Goal: Information Seeking & Learning: Learn about a topic

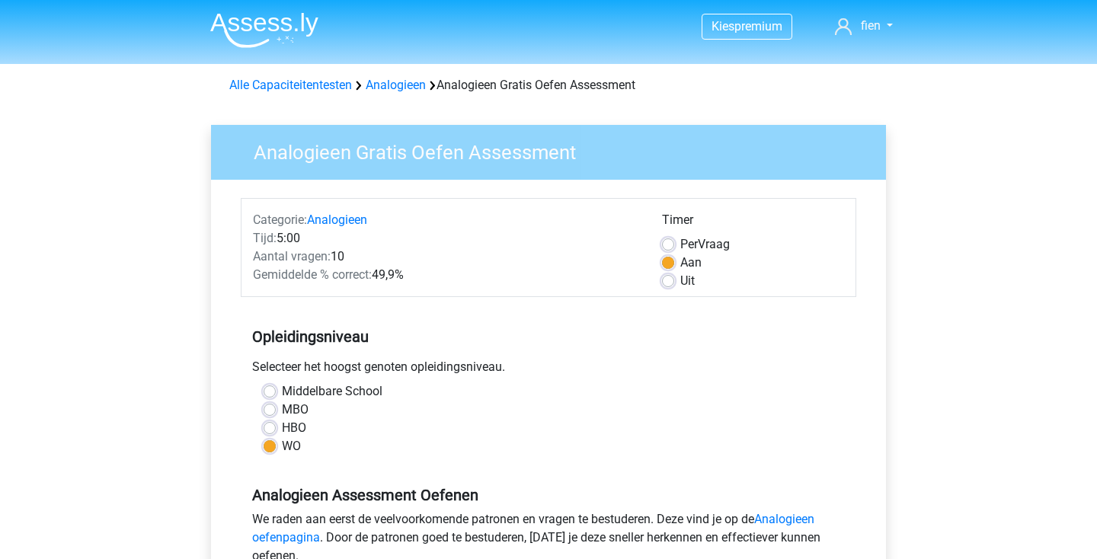
scroll to position [104, 0]
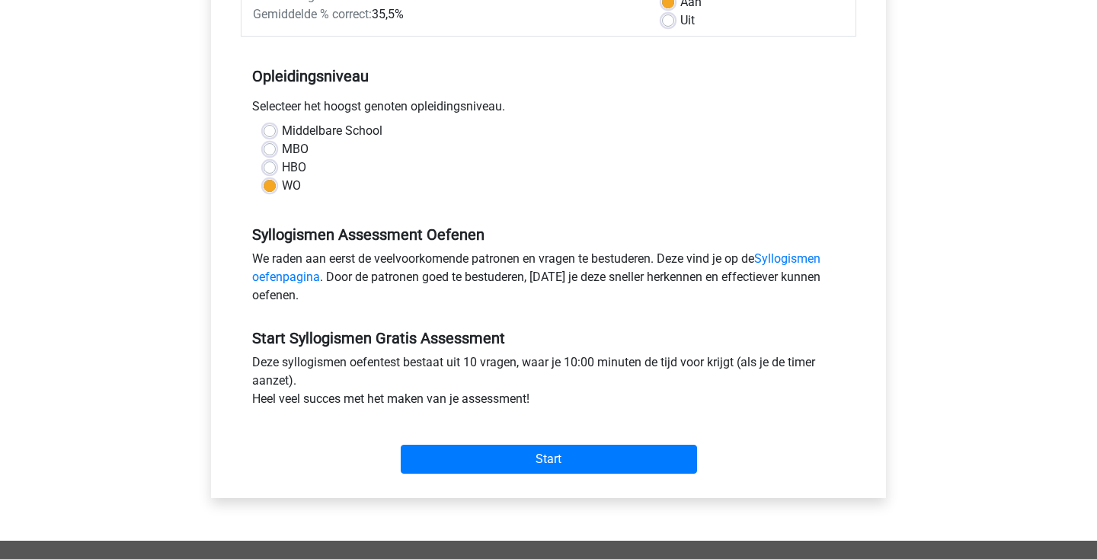
click at [551, 444] on div "Start" at bounding box center [549, 447] width 616 height 53
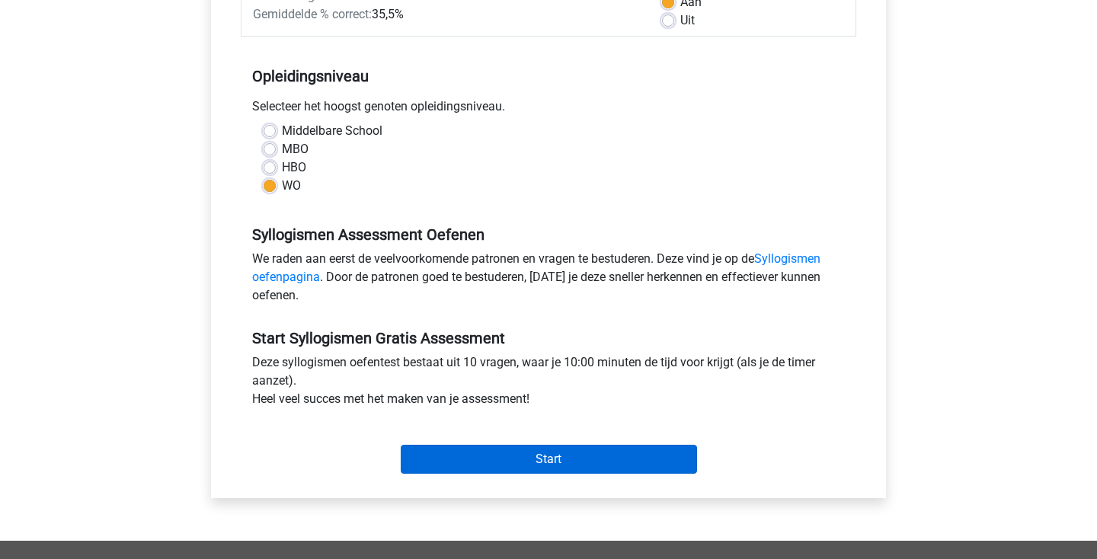
click at [541, 452] on input "Start" at bounding box center [549, 459] width 296 height 29
click at [447, 458] on input "Start" at bounding box center [549, 459] width 296 height 29
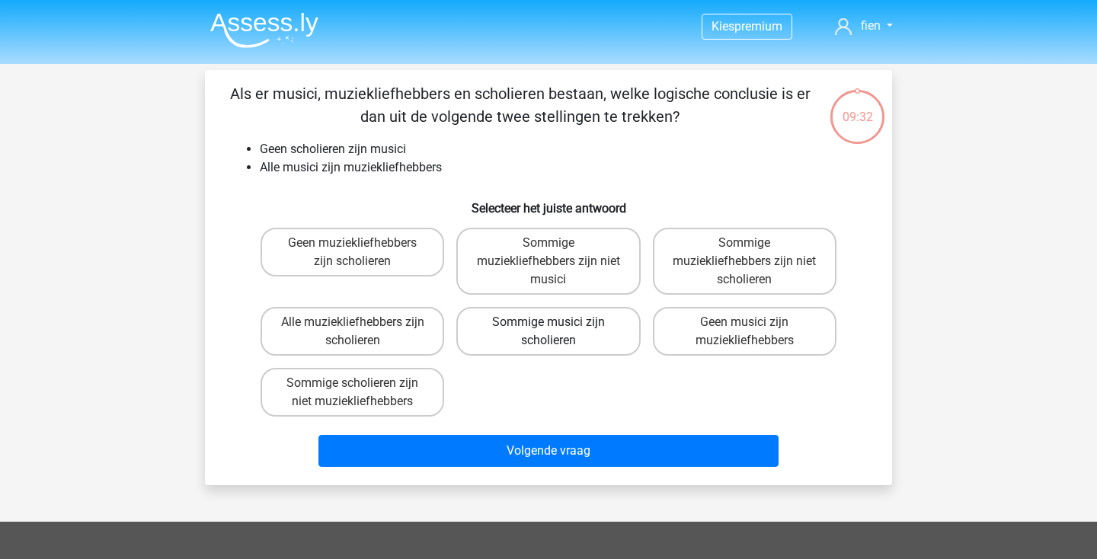
click at [516, 323] on label "Sommige musici zijn scholieren" at bounding box center [548, 331] width 184 height 49
click at [549, 323] on input "Sommige musici zijn scholieren" at bounding box center [554, 327] width 10 height 10
radio input "true"
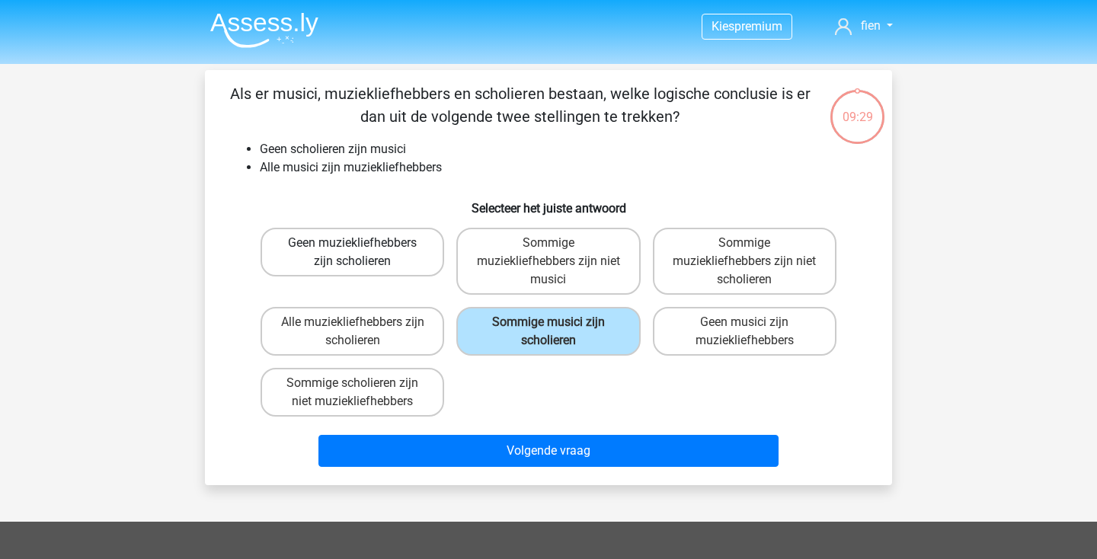
click at [347, 267] on label "Geen muziekliefhebbers zijn scholieren" at bounding box center [353, 252] width 184 height 49
click at [353, 253] on input "Geen muziekliefhebbers zijn scholieren" at bounding box center [358, 248] width 10 height 10
radio input "true"
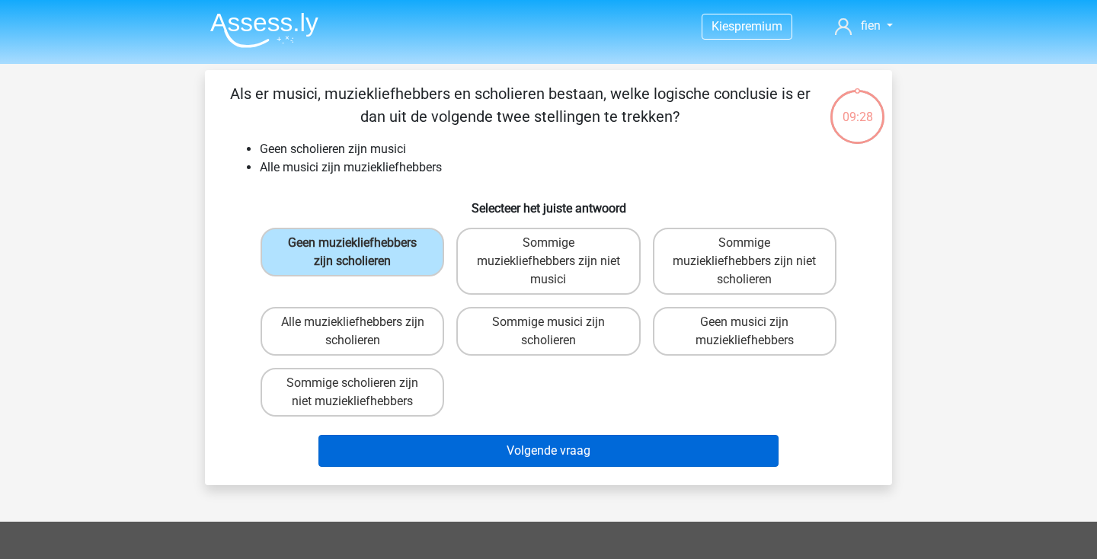
click at [371, 446] on button "Volgende vraag" at bounding box center [549, 451] width 461 height 32
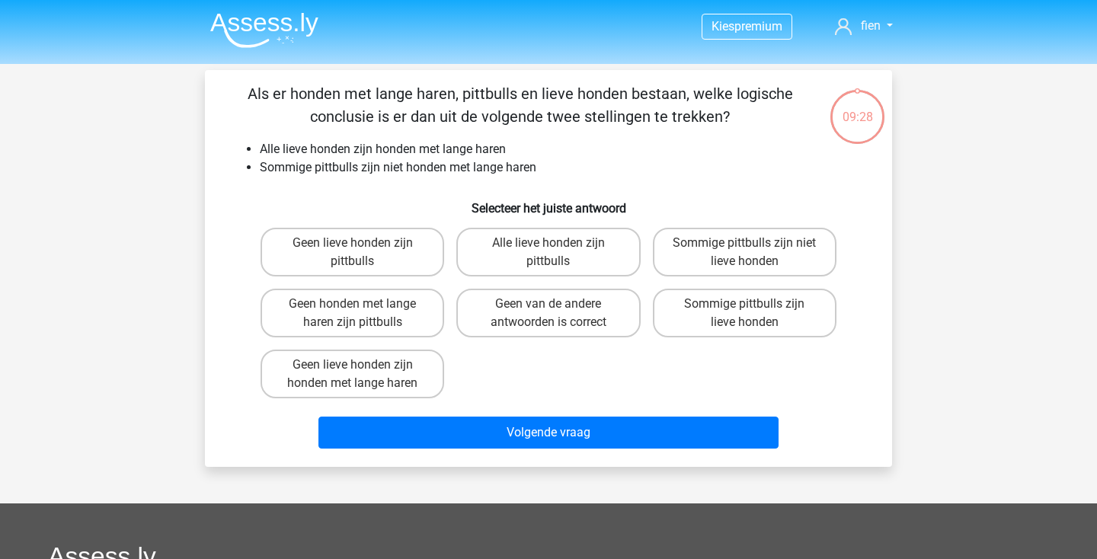
scroll to position [70, 0]
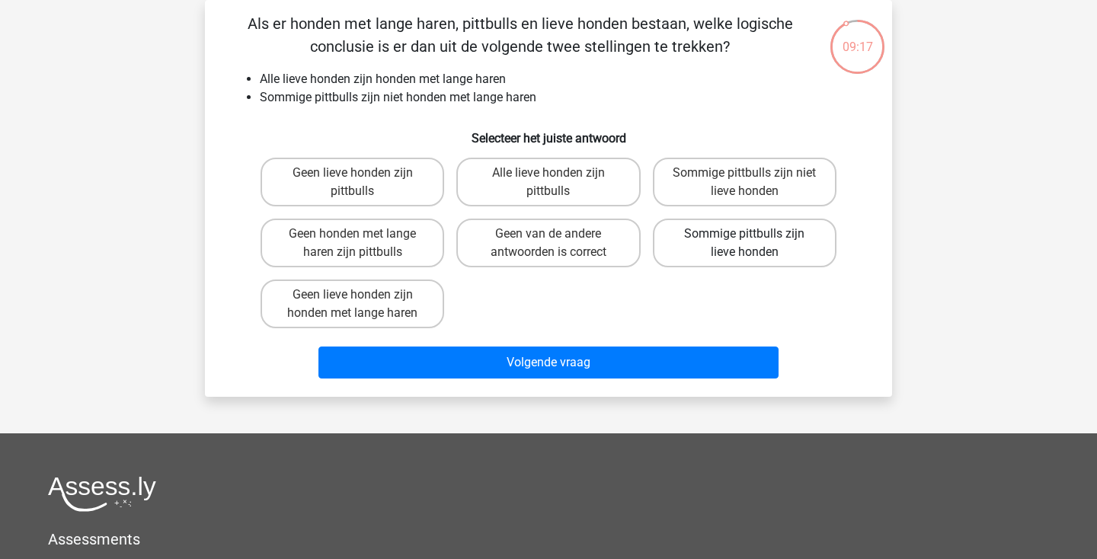
click at [718, 252] on label "Sommige pittbulls zijn lieve honden" at bounding box center [745, 243] width 184 height 49
click at [744, 244] on input "Sommige pittbulls zijn lieve honden" at bounding box center [749, 239] width 10 height 10
radio input "true"
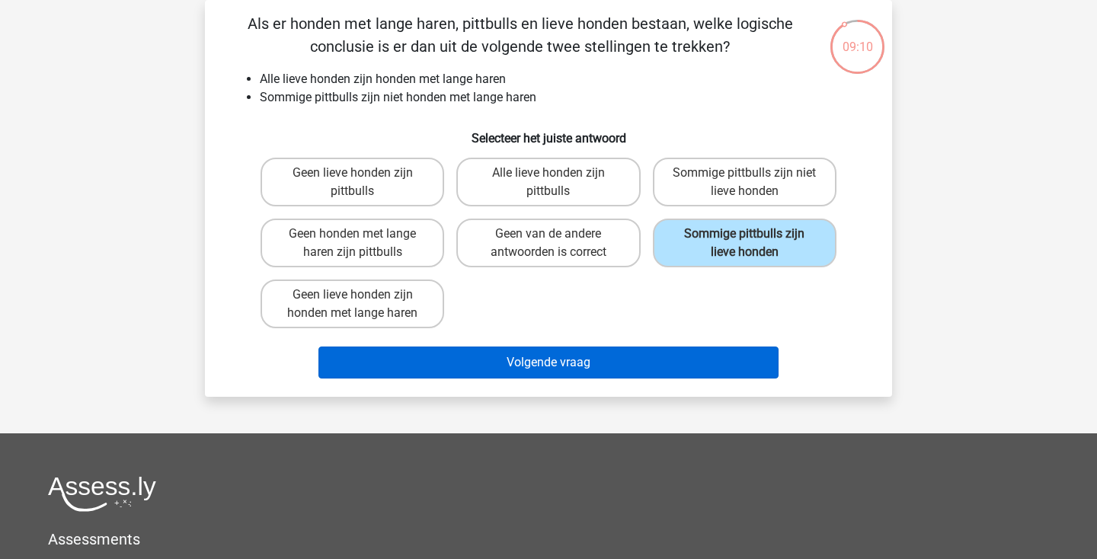
click at [601, 367] on button "Volgende vraag" at bounding box center [549, 363] width 461 height 32
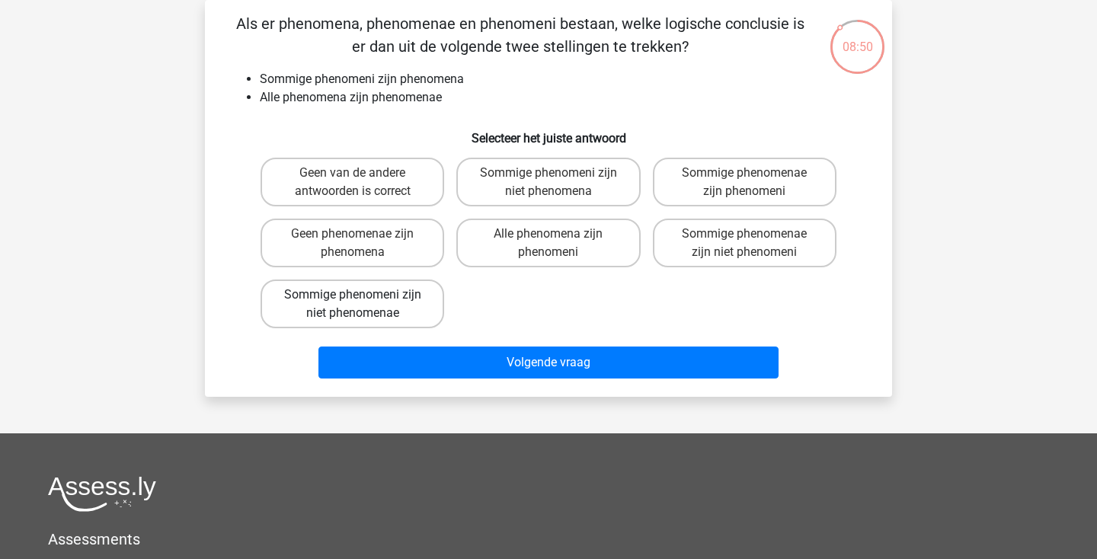
click at [312, 309] on label "Sommige phenomeni zijn niet phenomenae" at bounding box center [353, 304] width 184 height 49
click at [353, 305] on input "Sommige phenomeni zijn niet phenomenae" at bounding box center [358, 300] width 10 height 10
radio input "true"
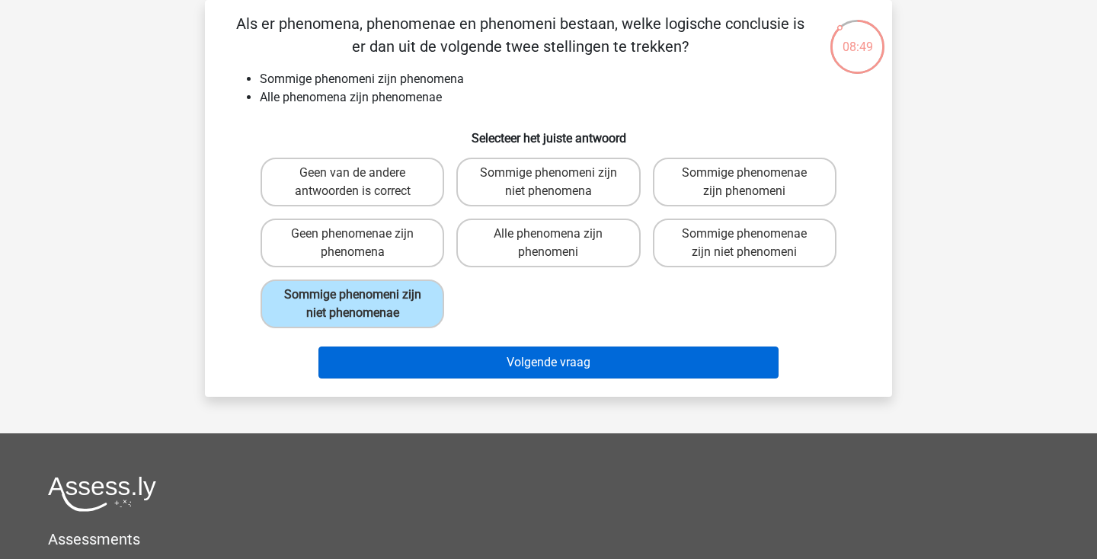
click at [497, 350] on button "Volgende vraag" at bounding box center [549, 363] width 461 height 32
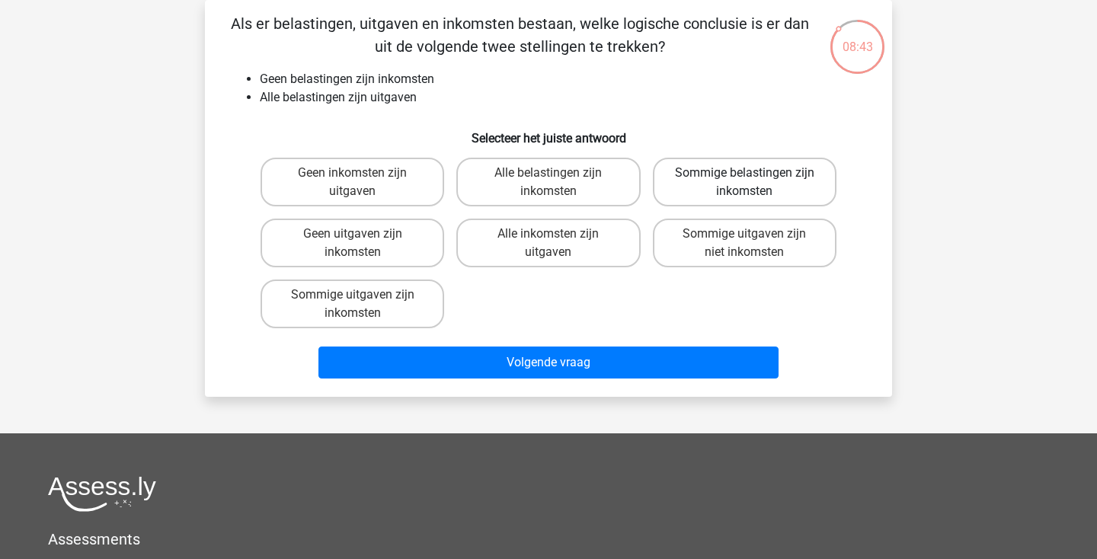
click at [684, 186] on label "Sommige belastingen zijn inkomsten" at bounding box center [745, 182] width 184 height 49
click at [744, 183] on input "Sommige belastingen zijn inkomsten" at bounding box center [749, 178] width 10 height 10
radio input "true"
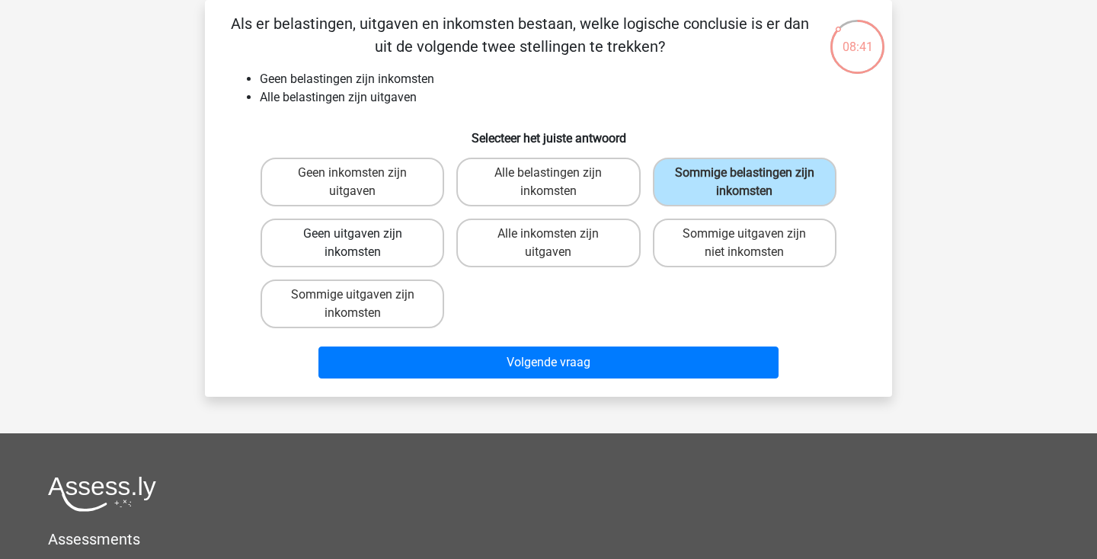
click at [397, 242] on label "Geen uitgaven zijn inkomsten" at bounding box center [353, 243] width 184 height 49
click at [363, 242] on input "Geen uitgaven zijn inkomsten" at bounding box center [358, 239] width 10 height 10
radio input "true"
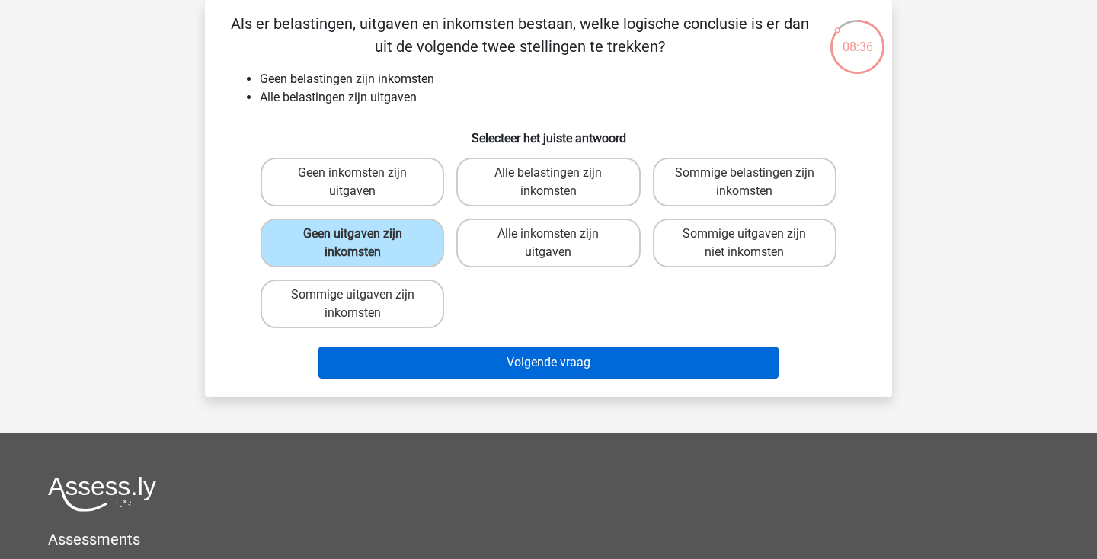
click at [426, 363] on button "Volgende vraag" at bounding box center [549, 363] width 461 height 32
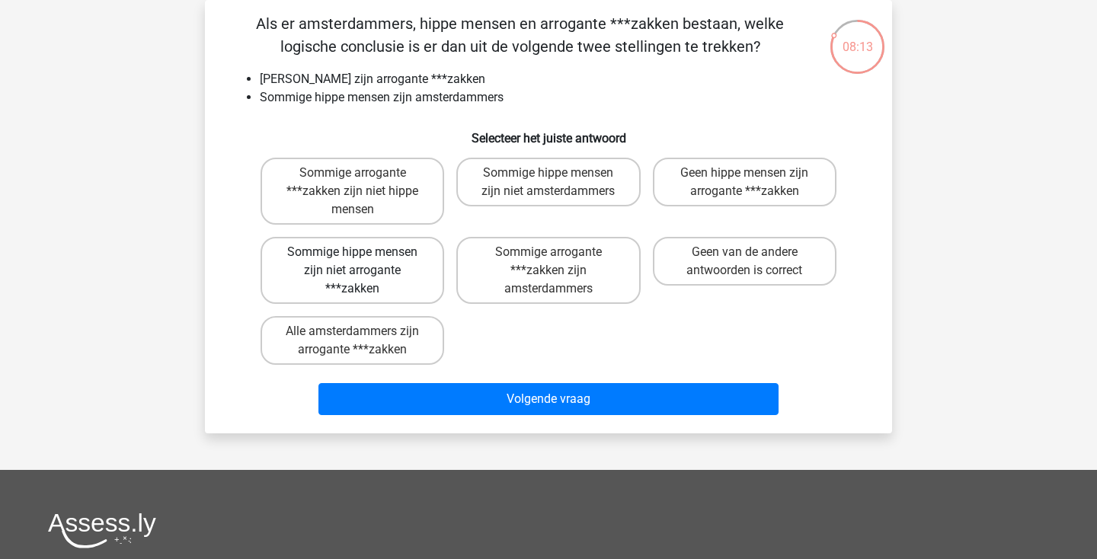
click at [358, 292] on label "Sommige hippe mensen zijn niet arrogante ***zakken" at bounding box center [353, 270] width 184 height 67
click at [358, 262] on input "Sommige hippe mensen zijn niet arrogante ***zakken" at bounding box center [358, 257] width 10 height 10
radio input "true"
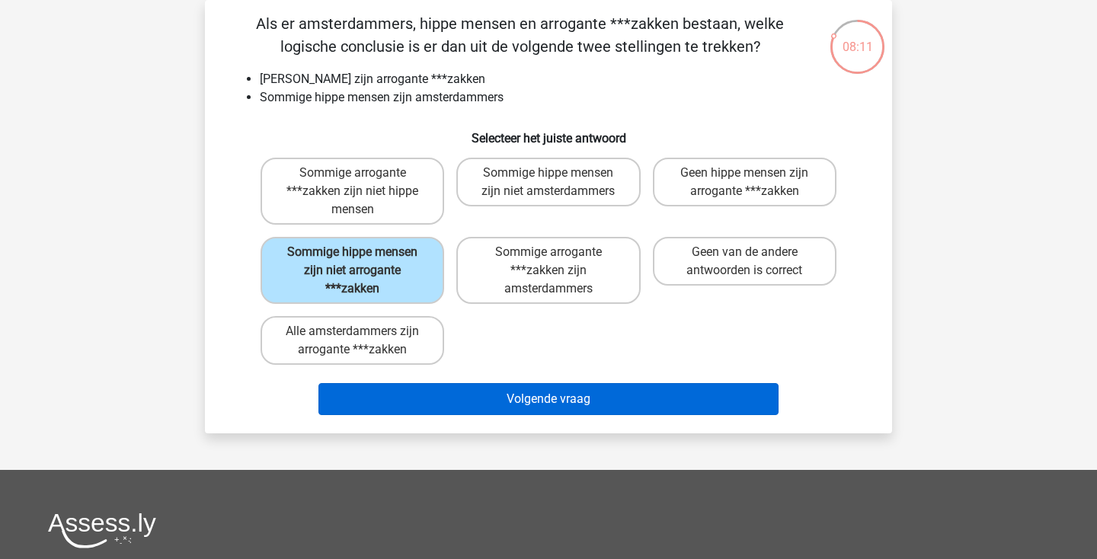
click at [424, 397] on button "Volgende vraag" at bounding box center [549, 399] width 461 height 32
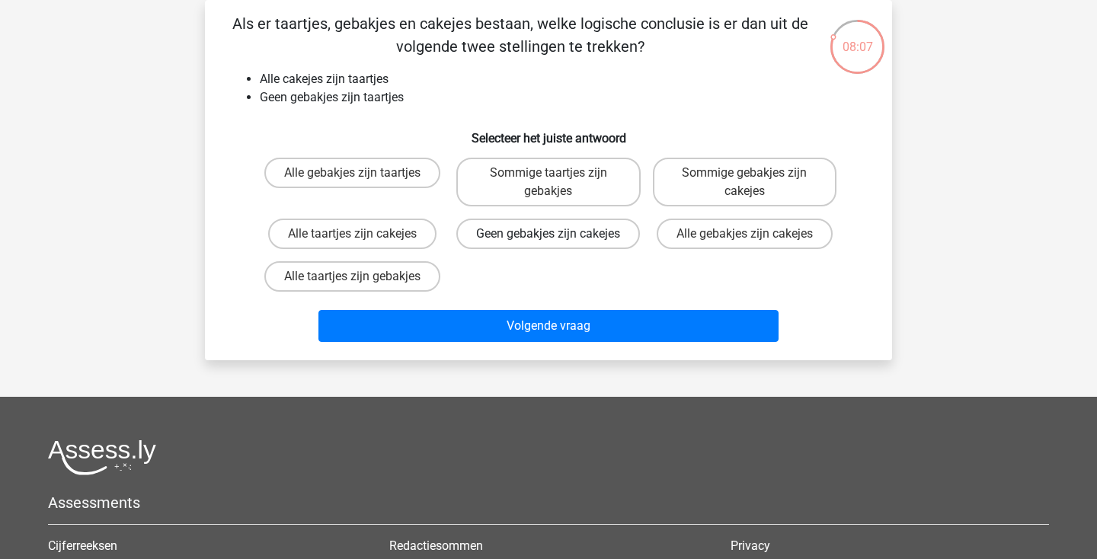
click at [527, 243] on label "Geen gebakjes zijn cakejes" at bounding box center [548, 234] width 184 height 30
click at [549, 243] on input "Geen gebakjes zijn cakejes" at bounding box center [554, 239] width 10 height 10
radio input "true"
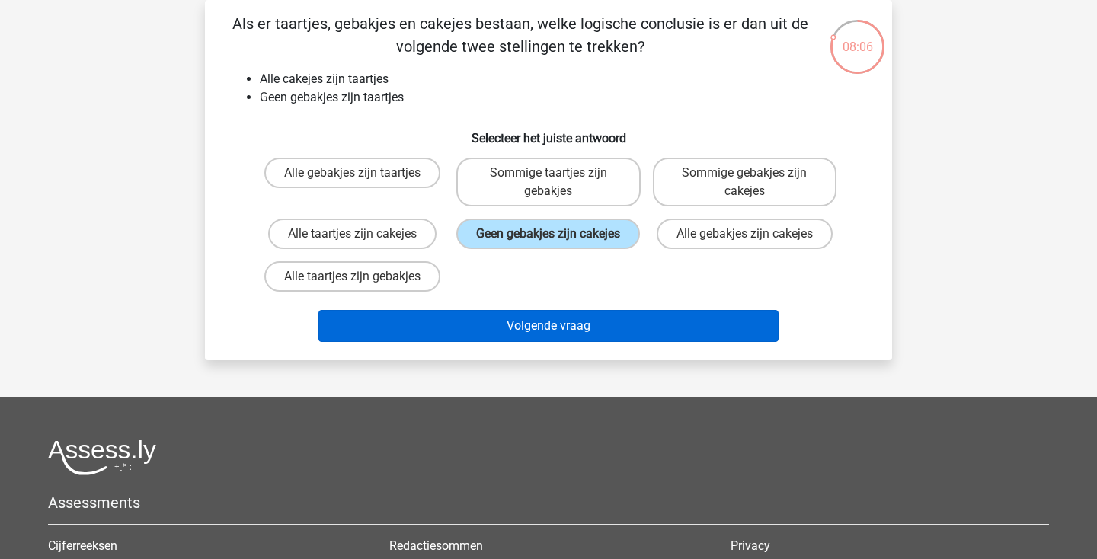
click at [513, 341] on button "Volgende vraag" at bounding box center [549, 326] width 461 height 32
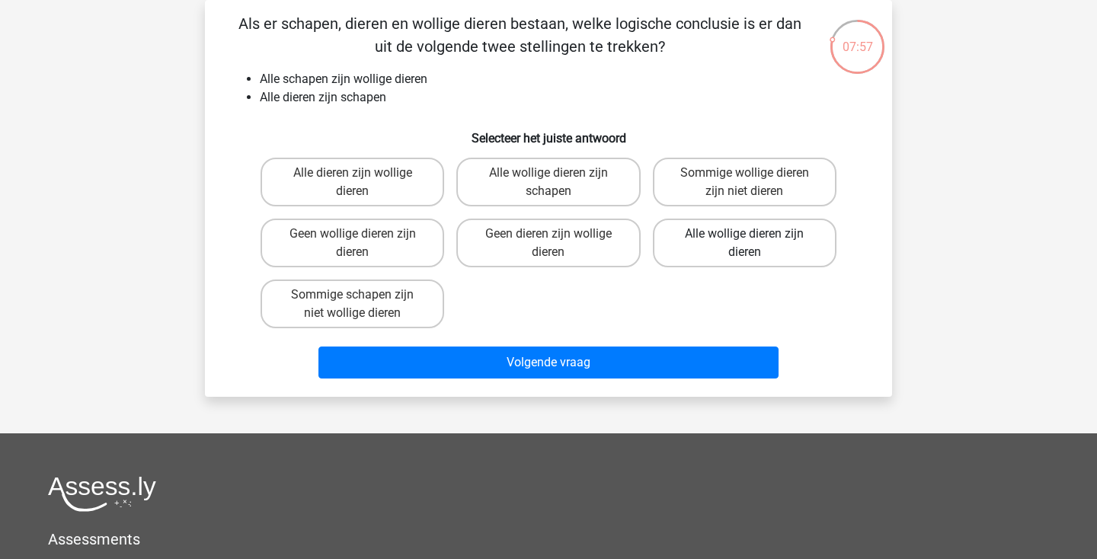
click at [728, 229] on label "Alle wollige dieren zijn dieren" at bounding box center [745, 243] width 184 height 49
click at [744, 234] on input "Alle wollige dieren zijn dieren" at bounding box center [749, 239] width 10 height 10
radio input "true"
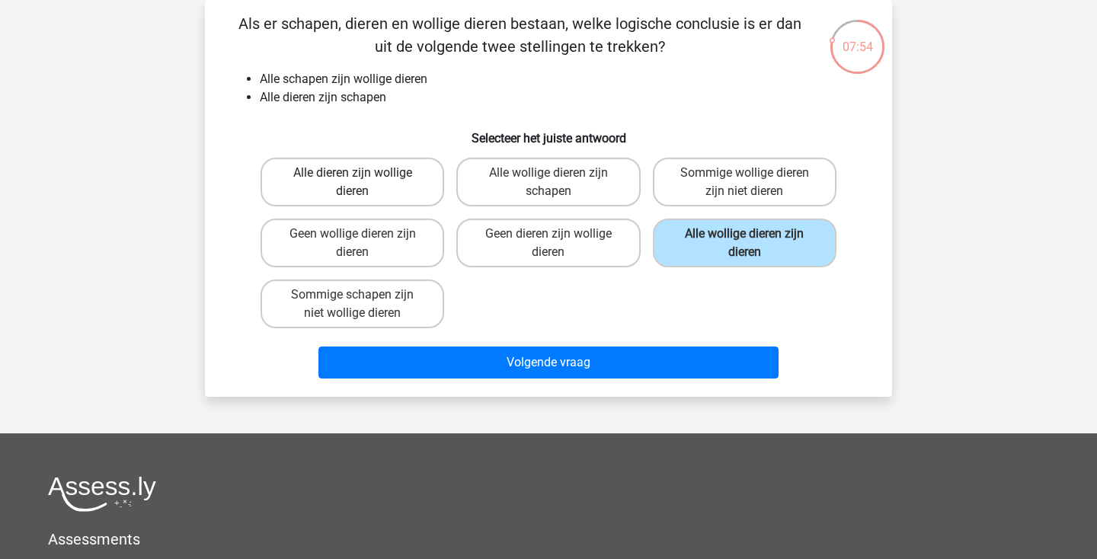
click at [367, 180] on label "Alle dieren zijn wollige dieren" at bounding box center [353, 182] width 184 height 49
click at [363, 180] on input "Alle dieren zijn wollige dieren" at bounding box center [358, 178] width 10 height 10
radio input "true"
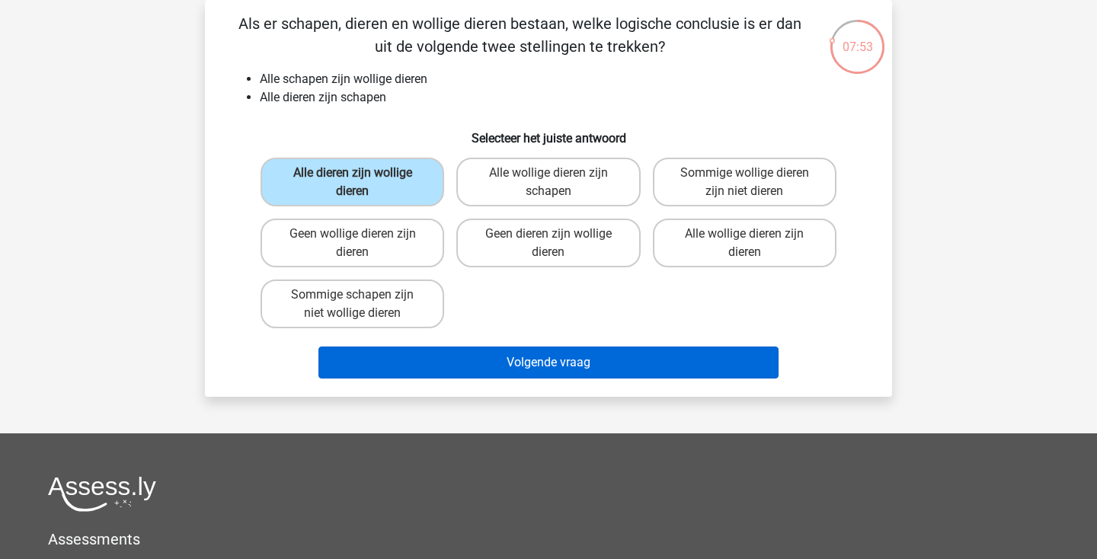
click at [440, 357] on button "Volgende vraag" at bounding box center [549, 363] width 461 height 32
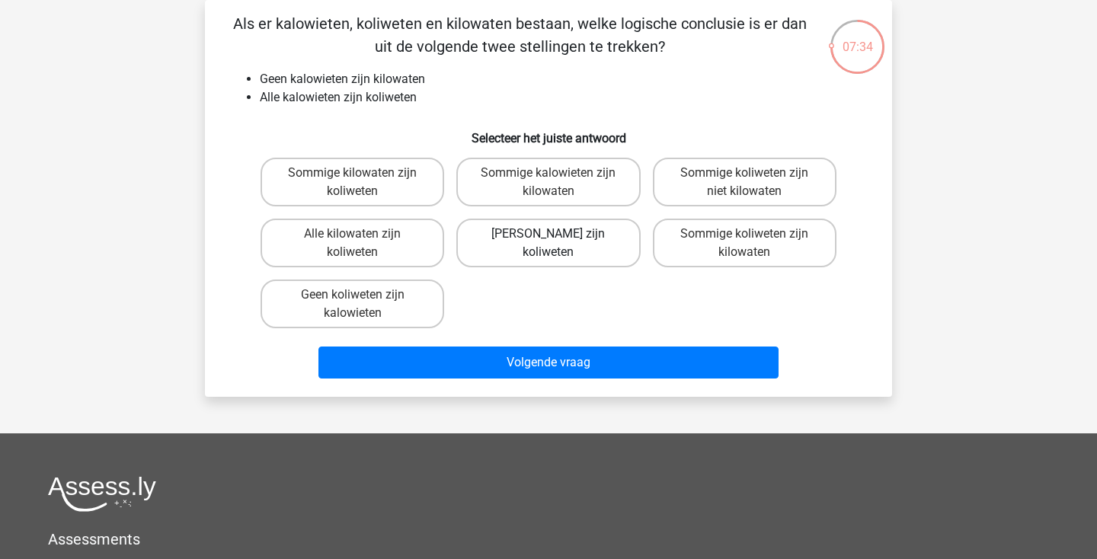
click at [554, 253] on label "Geen kilowaten zijn koliweten" at bounding box center [548, 243] width 184 height 49
click at [554, 244] on input "Geen kilowaten zijn koliweten" at bounding box center [554, 239] width 10 height 10
radio input "true"
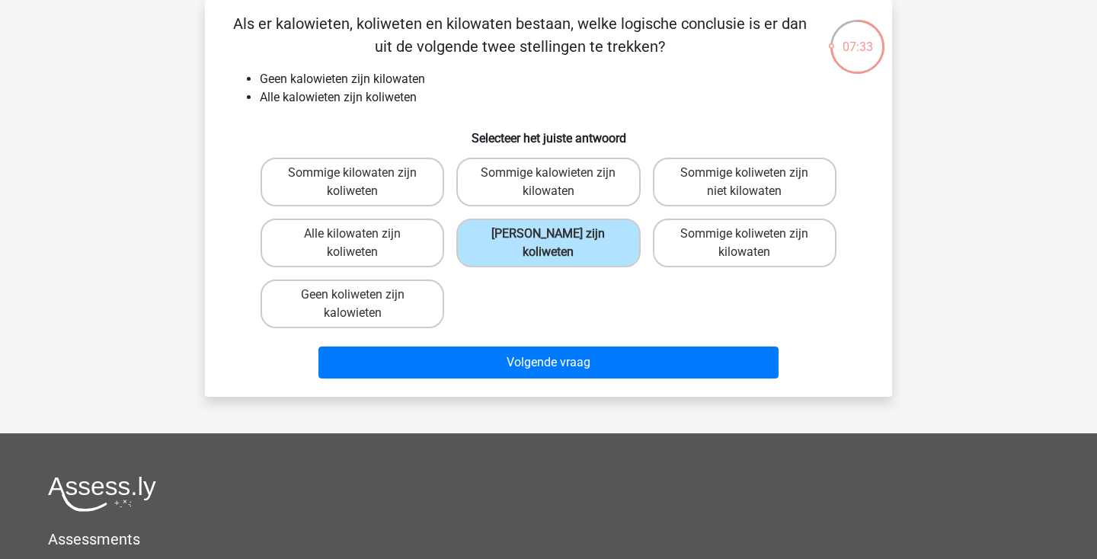
click at [560, 382] on div "Volgende vraag" at bounding box center [549, 366] width 588 height 38
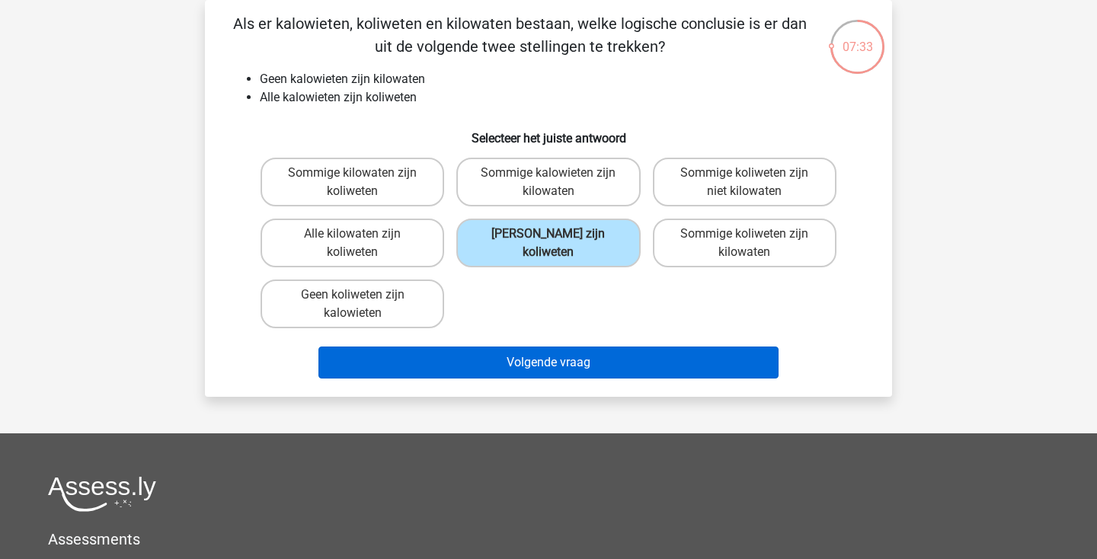
click at [560, 370] on button "Volgende vraag" at bounding box center [549, 363] width 461 height 32
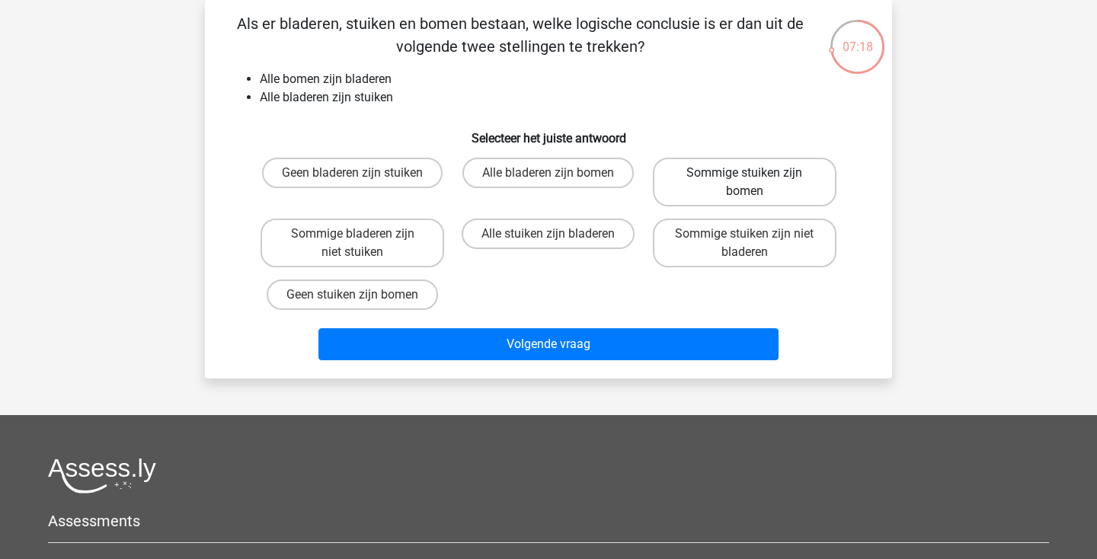
click at [785, 176] on label "Sommige stuiken zijn bomen" at bounding box center [745, 182] width 184 height 49
click at [754, 176] on input "Sommige stuiken zijn bomen" at bounding box center [749, 178] width 10 height 10
radio input "true"
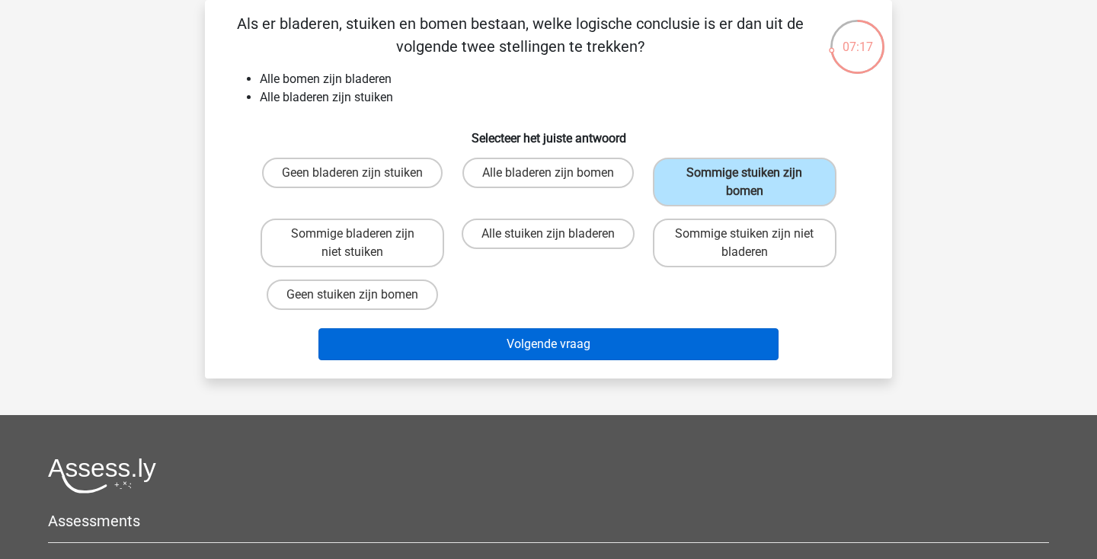
click at [603, 343] on button "Volgende vraag" at bounding box center [549, 344] width 461 height 32
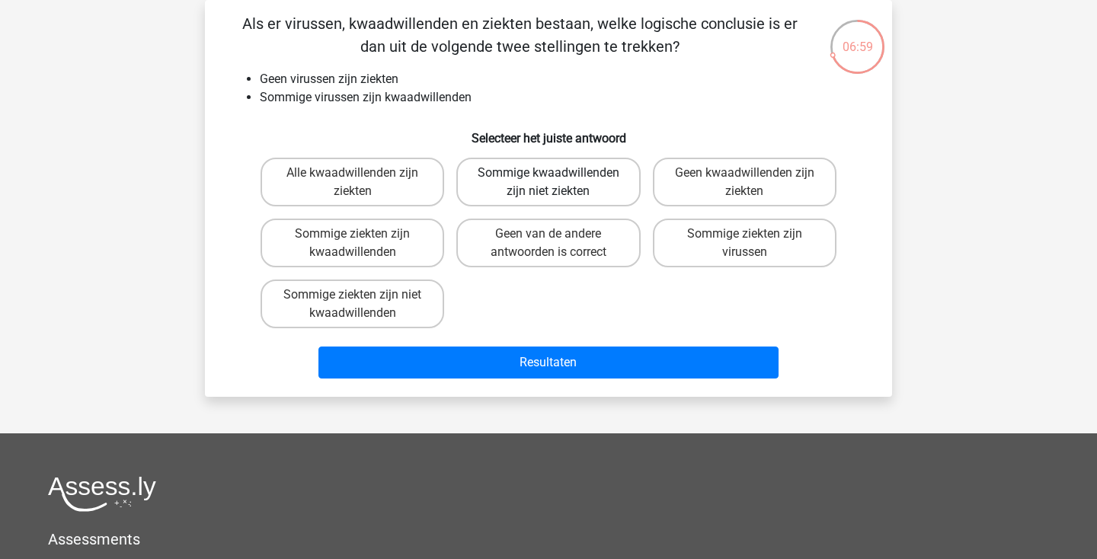
click at [573, 181] on label "Sommige kwaadwillenden zijn niet ziekten" at bounding box center [548, 182] width 184 height 49
click at [559, 181] on input "Sommige kwaadwillenden zijn niet ziekten" at bounding box center [554, 178] width 10 height 10
radio input "true"
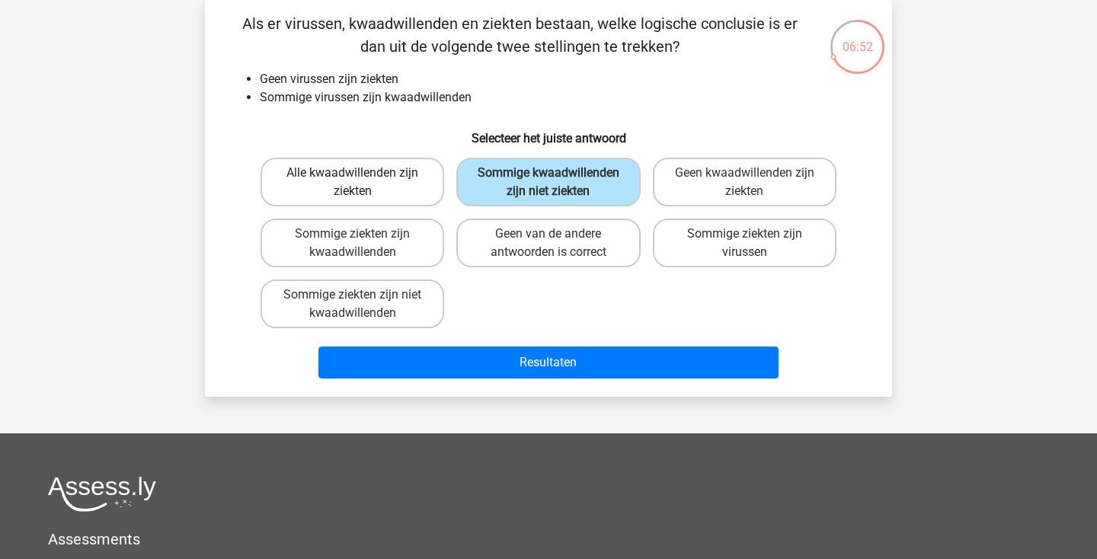
click at [386, 184] on label "Alle kwaadwillenden zijn ziekten" at bounding box center [353, 182] width 184 height 49
click at [363, 183] on input "Alle kwaadwillenden zijn ziekten" at bounding box center [358, 178] width 10 height 10
radio input "true"
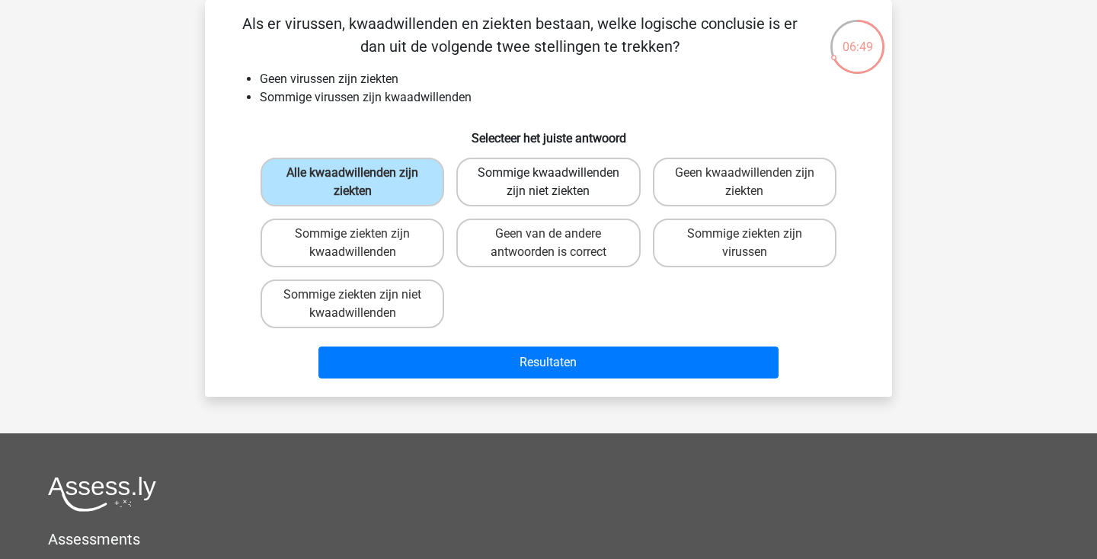
click at [527, 197] on label "Sommige kwaadwillenden zijn niet ziekten" at bounding box center [548, 182] width 184 height 49
click at [549, 183] on input "Sommige kwaadwillenden zijn niet ziekten" at bounding box center [554, 178] width 10 height 10
radio input "true"
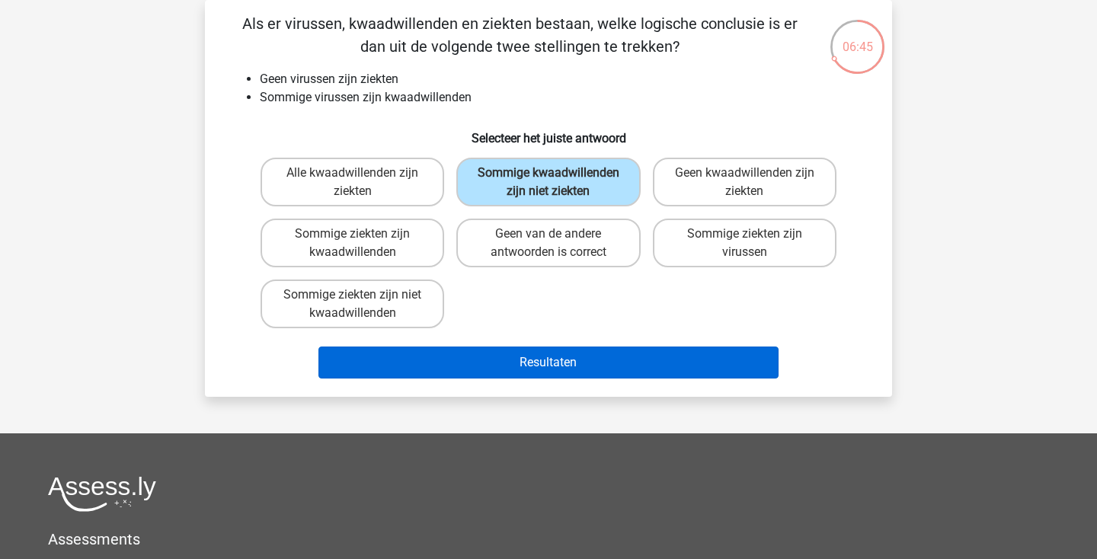
click at [431, 379] on button "Resultaten" at bounding box center [549, 363] width 461 height 32
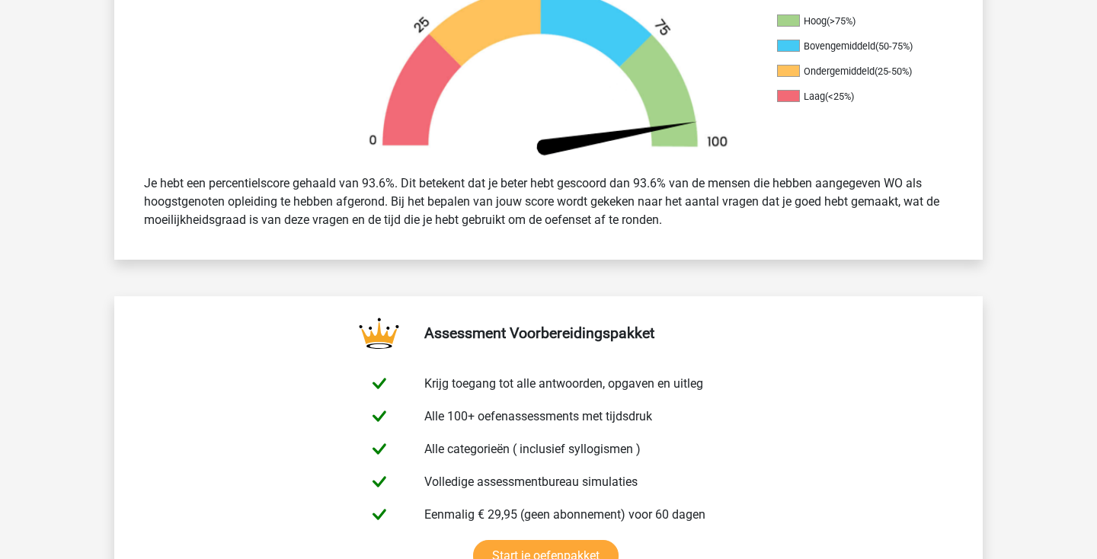
scroll to position [456, 0]
